Goal: Use online tool/utility: Utilize a website feature to perform a specific function

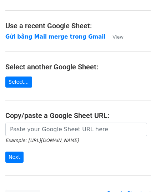
scroll to position [72, 0]
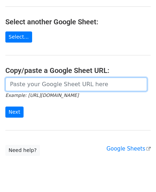
click at [57, 84] on input "url" at bounding box center [76, 85] width 142 height 14
paste input "https://docs.google.com/spreadsheets/d/1cjVd6gRPH9KNXuA38ONzmLVpR97er3TsyXYcOIG…"
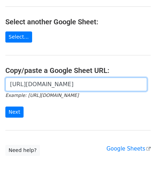
scroll to position [0, 210]
type input "https://docs.google.com/spreadsheets/d/1cjVd6gRPH9KNXuA38ONzmLVpR97er3TsyXYcOIG…"
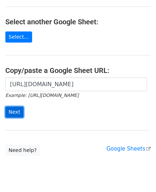
click at [19, 109] on input "Next" at bounding box center [14, 112] width 18 height 11
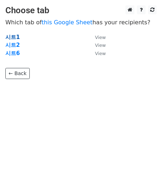
click at [10, 36] on strong "시트1" at bounding box center [12, 37] width 14 height 6
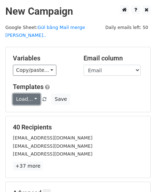
click at [35, 94] on link "Load..." at bounding box center [27, 99] width 28 height 11
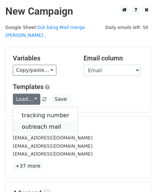
click at [46, 121] on link "outreach mail" at bounding box center [45, 126] width 65 height 11
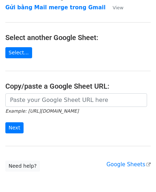
scroll to position [91, 0]
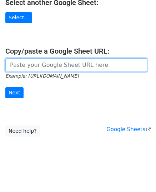
click at [47, 66] on input "url" at bounding box center [76, 65] width 142 height 14
paste input "https://docs.google.com/spreadsheets/d/1cjVd6gRPH9KNXuA38ONzmLVpR97er3TsyXYcOIG…"
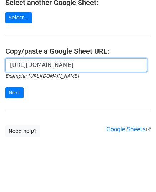
scroll to position [0, 216]
type input "https://docs.google.com/spreadsheets/d/1cjVd6gRPH9KNXuA38ONzmLVpR97er3TsyXYcOIG…"
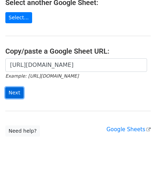
click at [19, 91] on input "Next" at bounding box center [14, 92] width 18 height 11
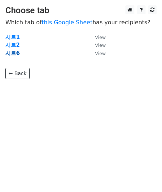
click at [11, 52] on strong "시트6" at bounding box center [12, 53] width 14 height 6
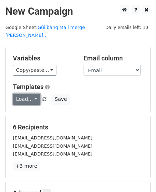
click at [35, 94] on link "Load..." at bounding box center [27, 99] width 28 height 11
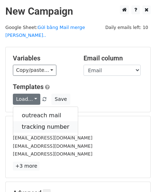
click at [44, 121] on link "tracking number" at bounding box center [45, 126] width 65 height 11
